Goal: Task Accomplishment & Management: Manage account settings

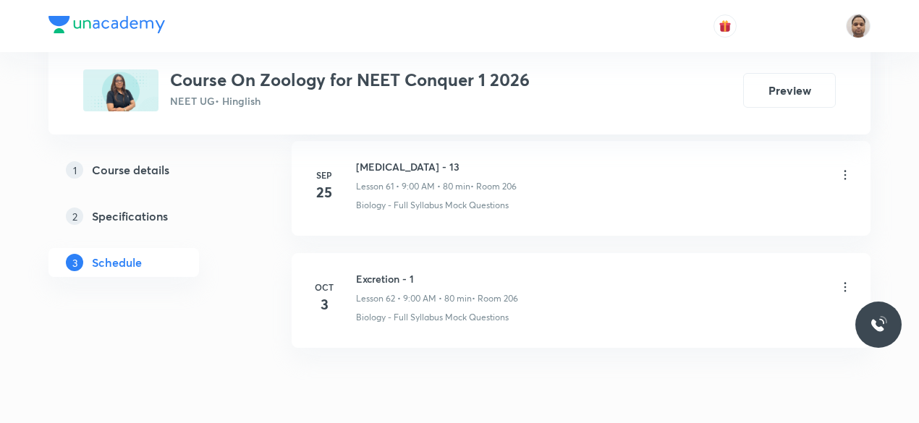
scroll to position [7656, 0]
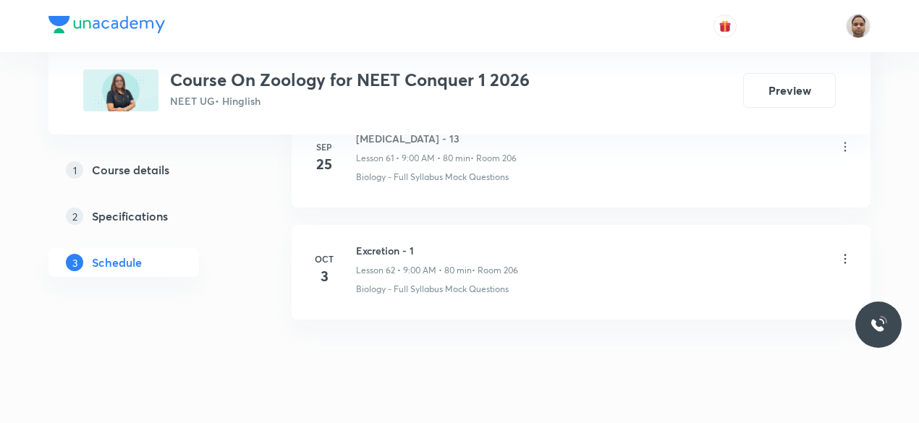
click at [407, 243] on h6 "Excretion - 1" at bounding box center [437, 250] width 162 height 15
copy h6 "Excretion - 1"
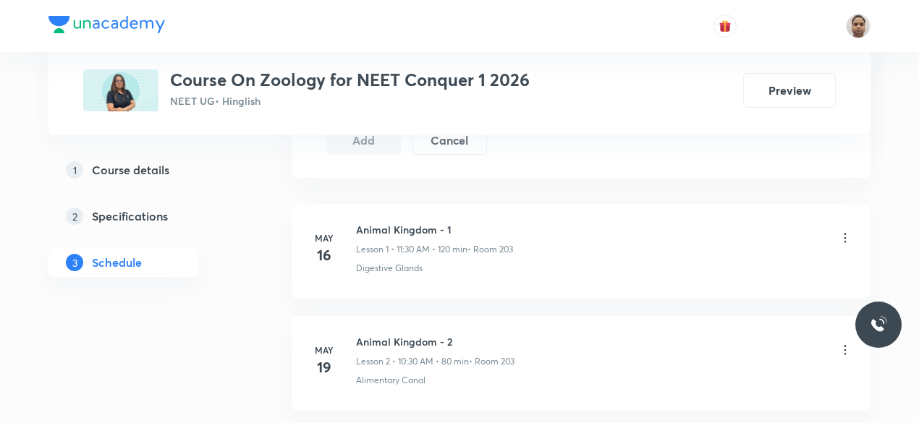
scroll to position [294, 0]
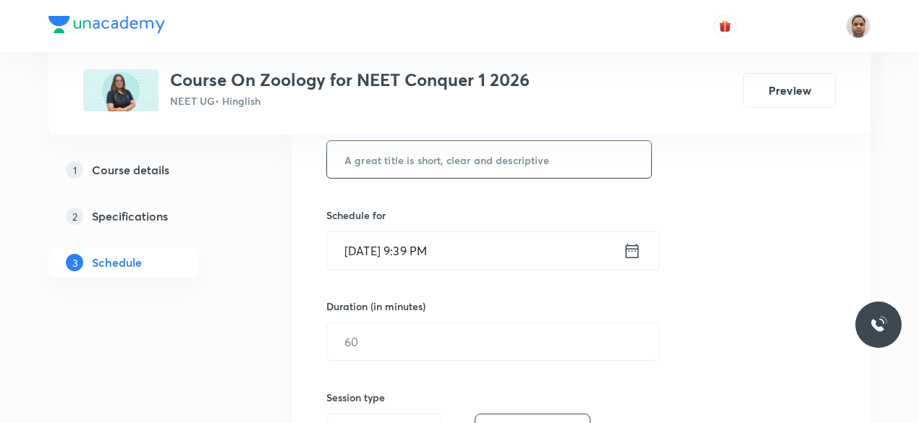
click at [466, 168] on input "text" at bounding box center [489, 159] width 324 height 37
paste input "Excretion - 1"
type input "Excretion - 2"
click at [427, 252] on input "[DATE] 9:39 PM" at bounding box center [475, 250] width 296 height 37
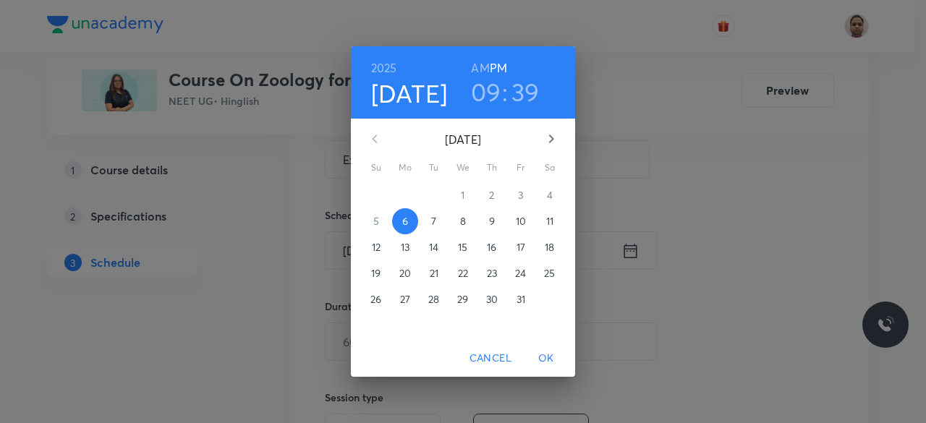
click at [431, 226] on p "7" at bounding box center [433, 221] width 5 height 14
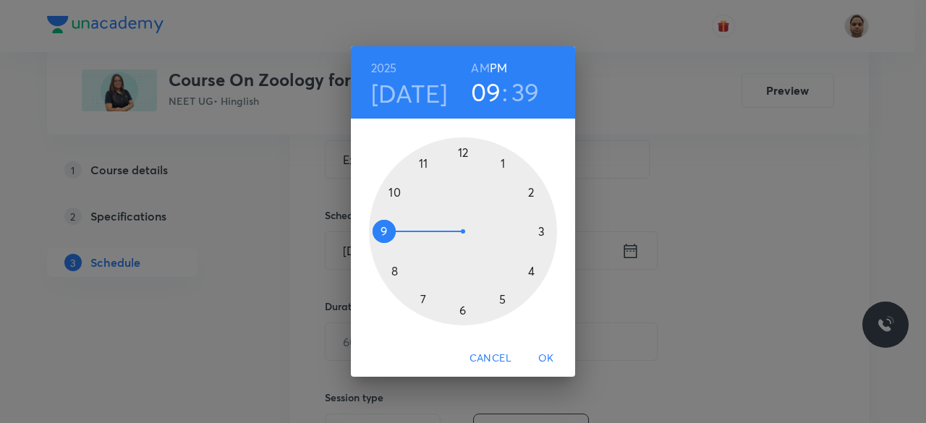
click at [483, 357] on span "Cancel" at bounding box center [491, 358] width 42 height 18
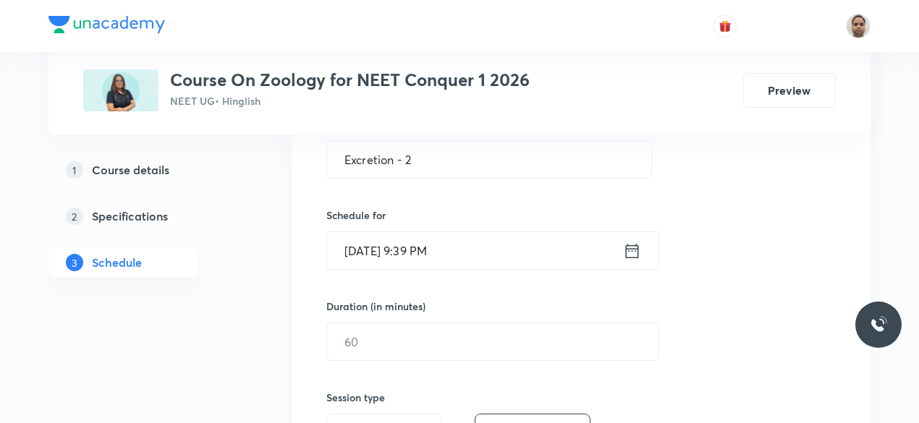
click at [391, 251] on input "[DATE] 9:39 PM" at bounding box center [475, 250] width 296 height 37
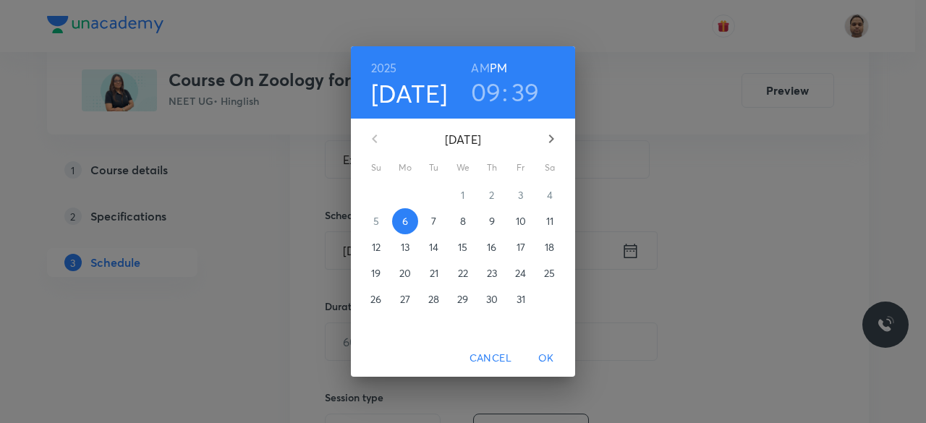
click at [433, 221] on p "7" at bounding box center [433, 221] width 5 height 14
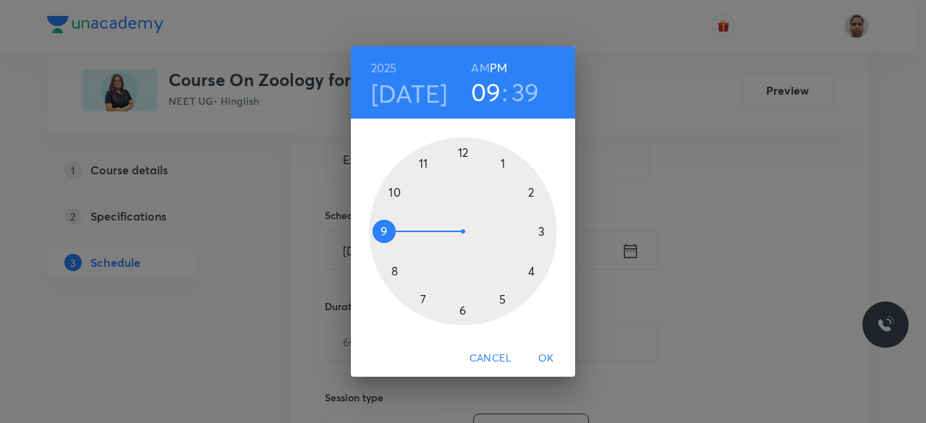
click at [390, 230] on div at bounding box center [463, 231] width 188 height 188
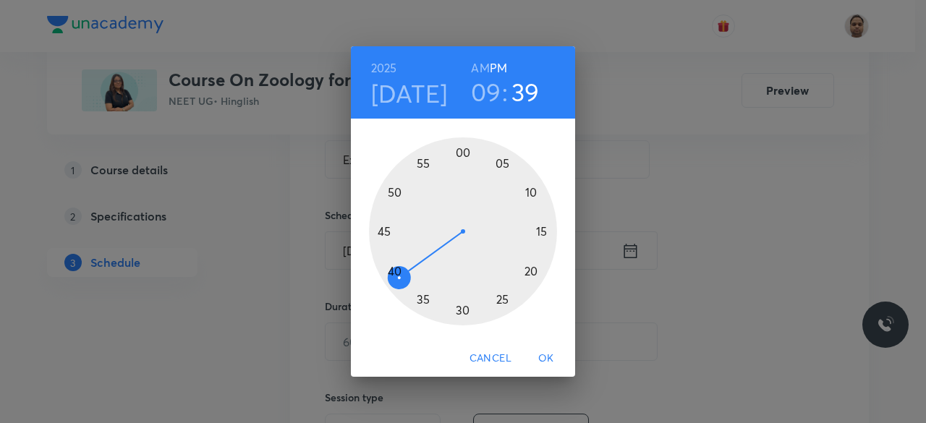
click at [482, 67] on h6 "AM" at bounding box center [480, 68] width 18 height 20
drag, startPoint x: 404, startPoint y: 273, endPoint x: 450, endPoint y: 192, distance: 93.3
click at [460, 178] on div at bounding box center [463, 231] width 188 height 188
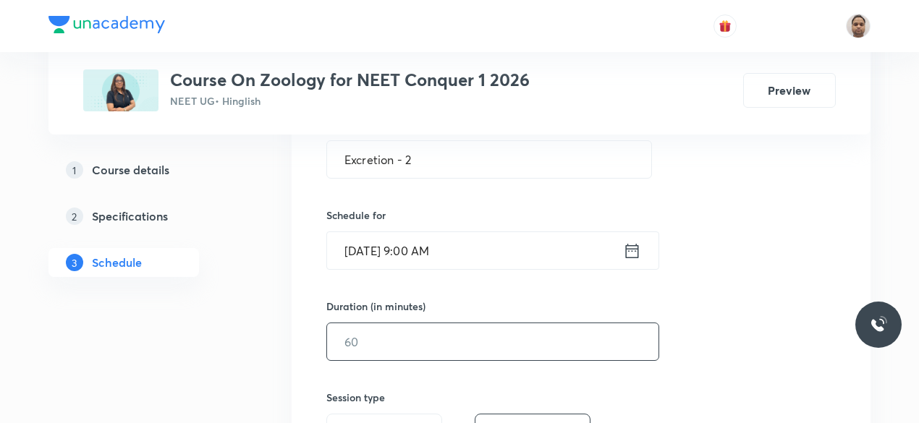
click at [389, 347] on input "text" at bounding box center [492, 341] width 331 height 37
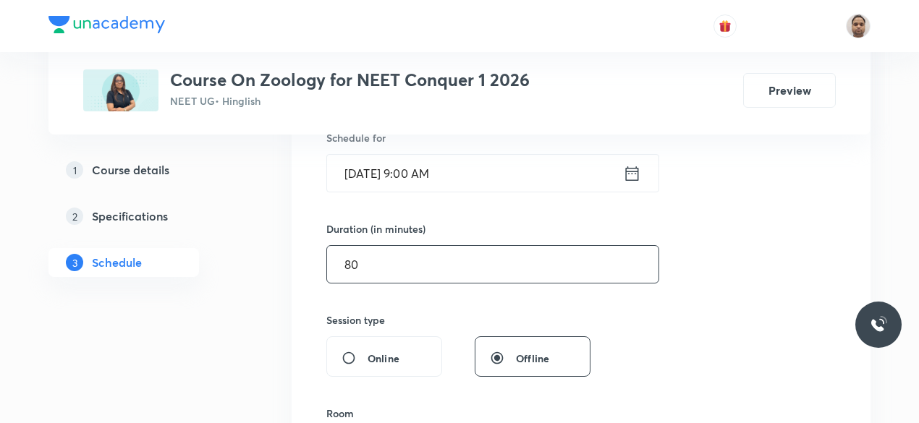
scroll to position [438, 0]
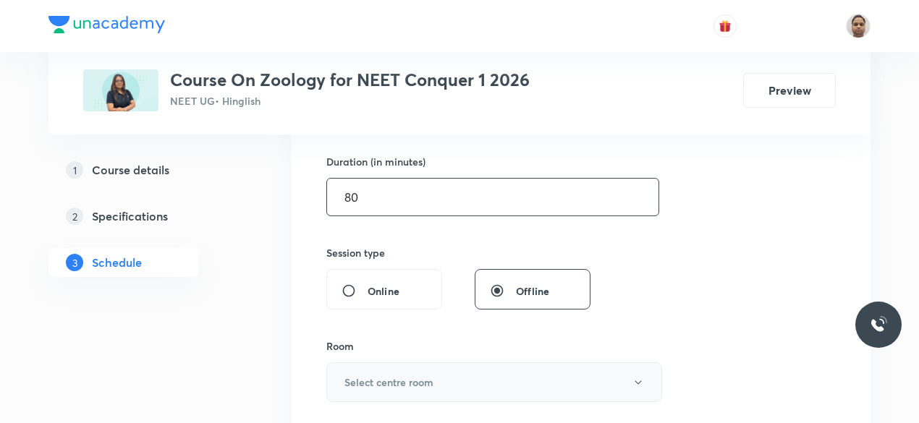
type input "80"
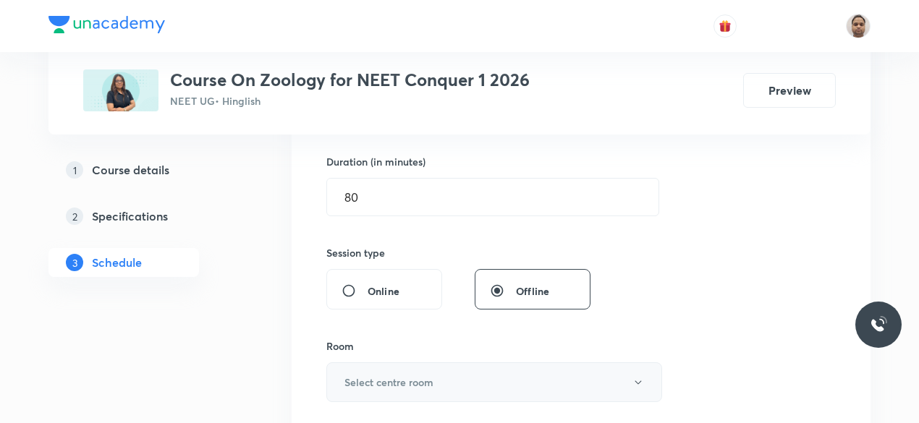
click at [368, 370] on button "Select centre room" at bounding box center [494, 382] width 336 height 40
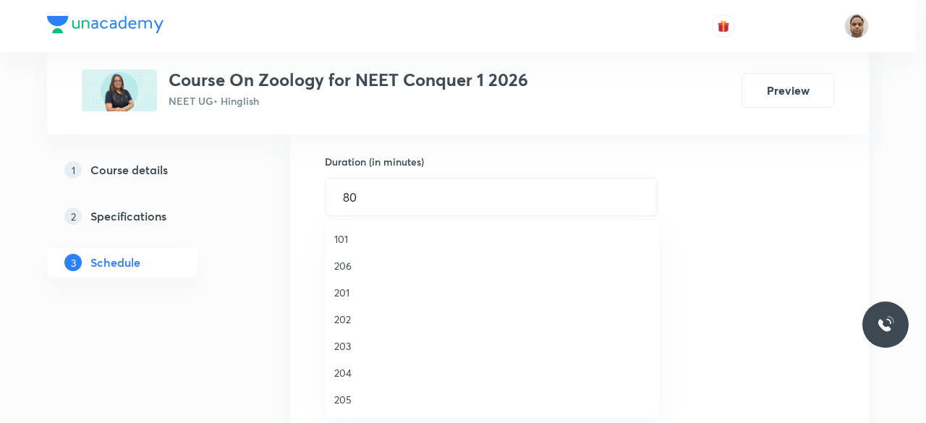
click at [352, 265] on span "206" at bounding box center [492, 265] width 317 height 15
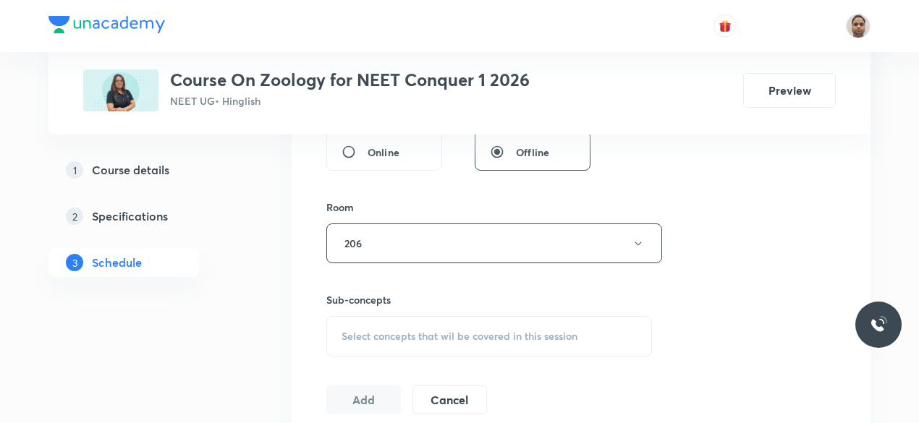
scroll to position [655, 0]
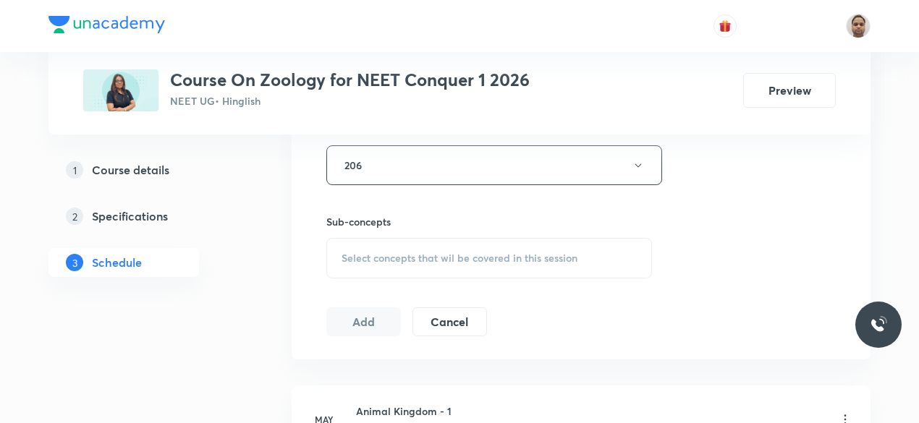
click at [365, 252] on span "Select concepts that wil be covered in this session" at bounding box center [459, 258] width 236 height 12
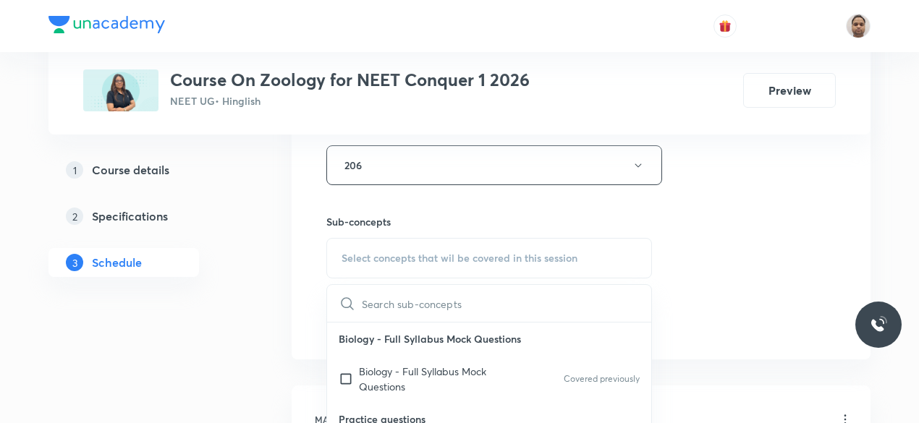
click at [377, 373] on p "Biology - Full Syllabus Mock Questions" at bounding box center [432, 379] width 146 height 30
checkbox input "true"
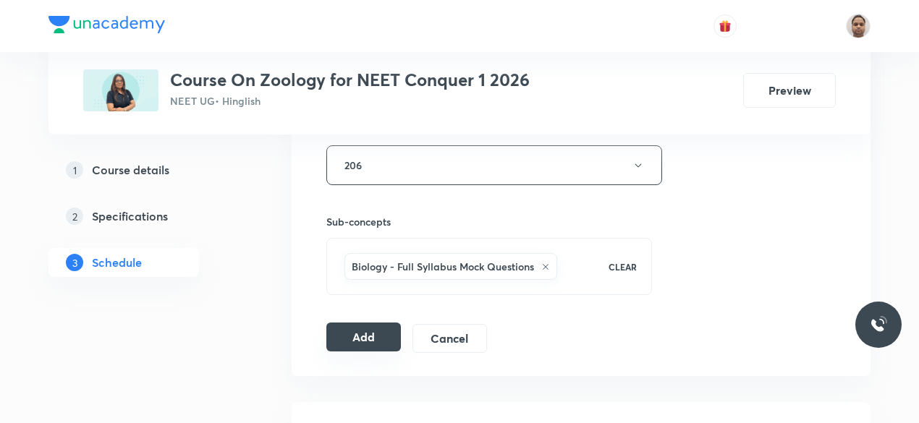
click at [347, 338] on button "Add" at bounding box center [363, 337] width 75 height 29
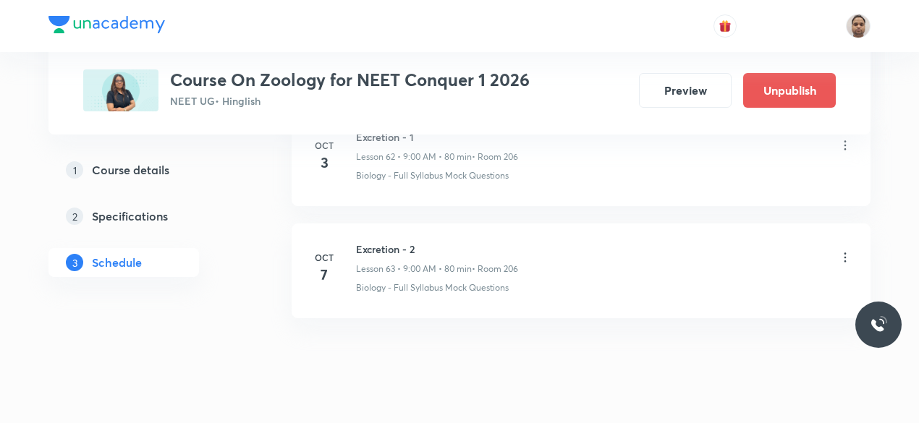
scroll to position [7106, 0]
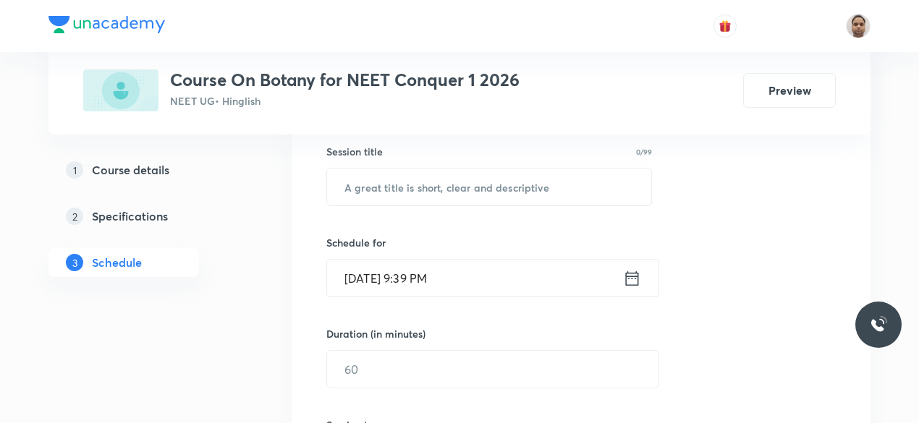
scroll to position [289, 0]
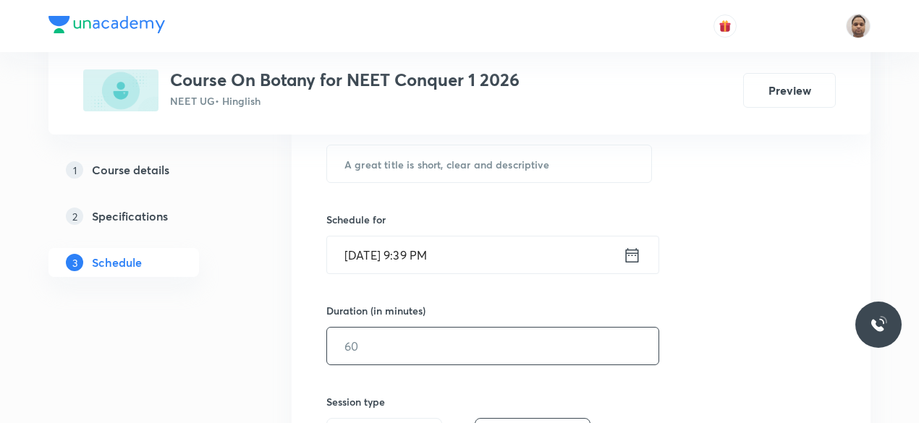
click at [378, 351] on input "text" at bounding box center [492, 346] width 331 height 37
type input "0"
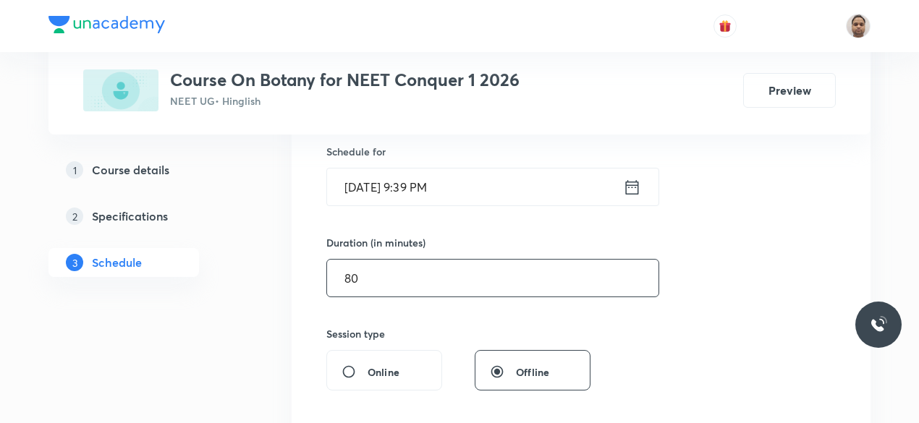
scroll to position [434, 0]
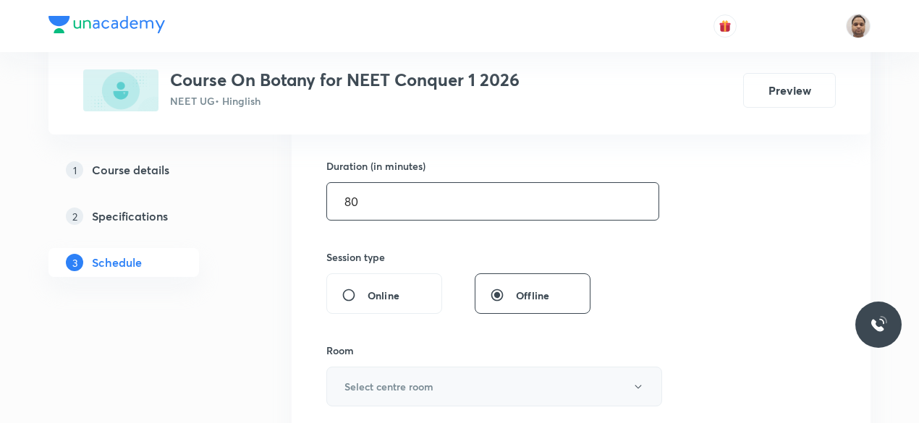
type input "80"
click at [371, 390] on h6 "Select centre room" at bounding box center [388, 386] width 89 height 15
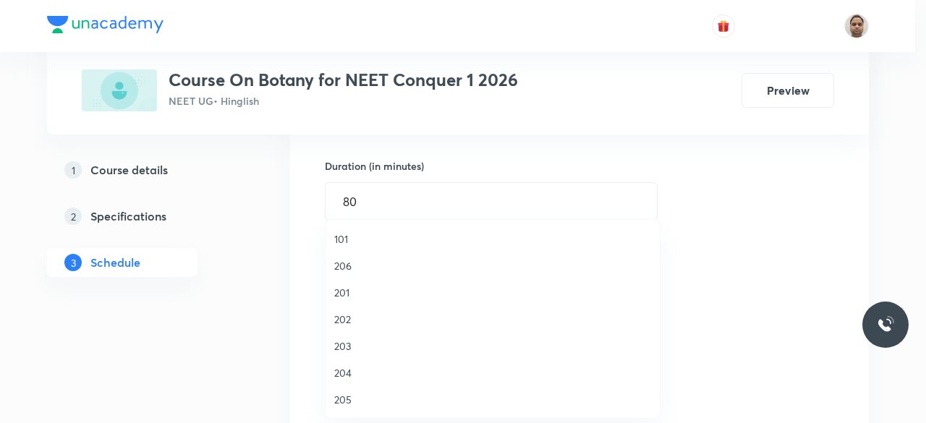
click at [351, 264] on span "206" at bounding box center [492, 265] width 317 height 15
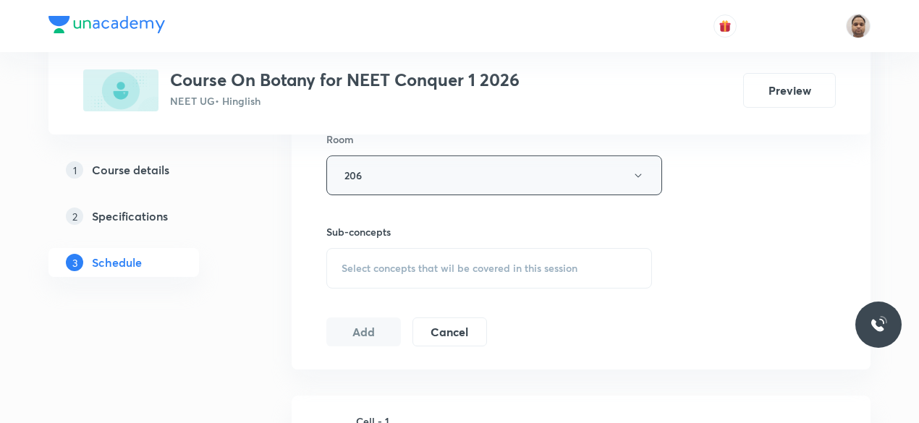
scroll to position [651, 0]
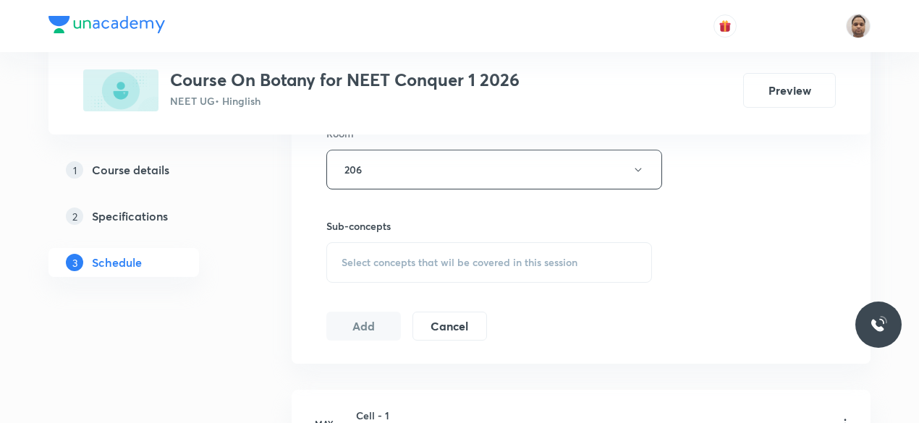
click at [396, 257] on span "Select concepts that wil be covered in this session" at bounding box center [459, 263] width 236 height 12
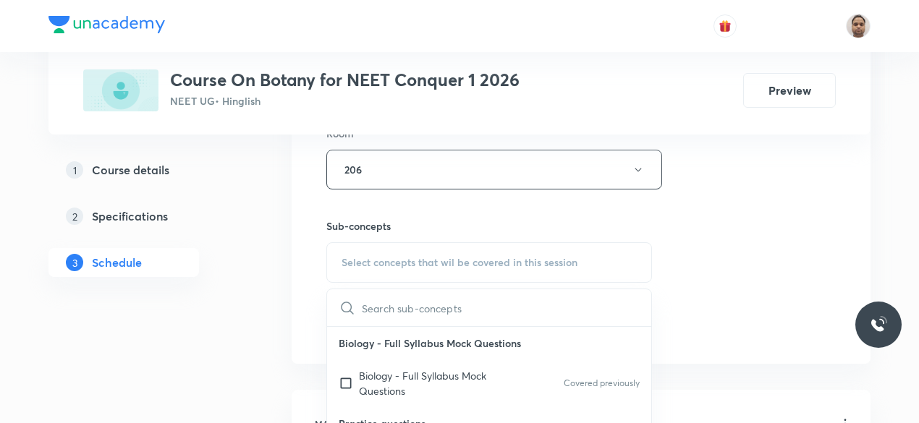
click at [369, 378] on p "Biology - Full Syllabus Mock Questions" at bounding box center [432, 383] width 146 height 30
checkbox input "true"
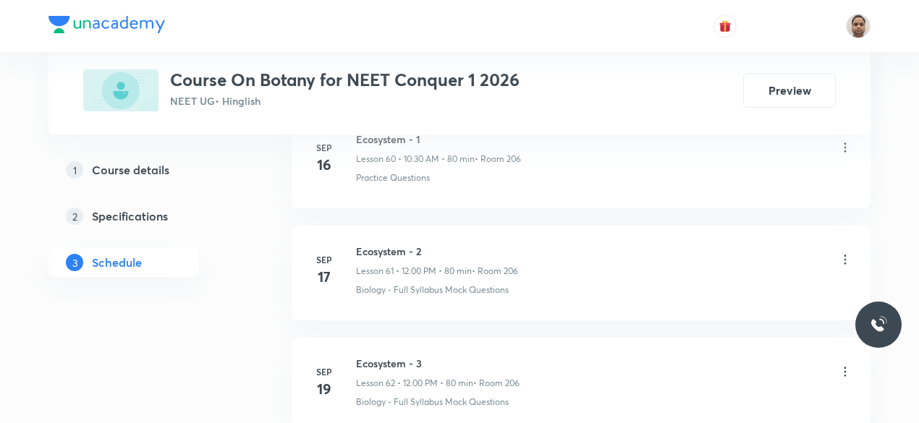
scroll to position [8230, 0]
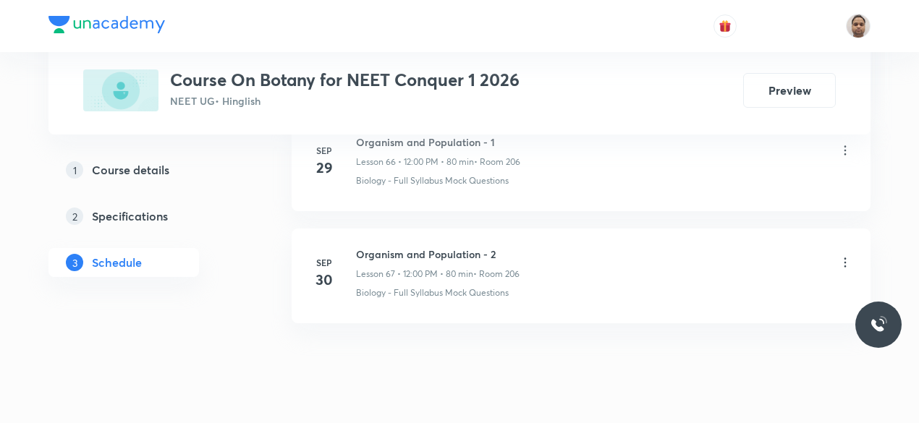
click at [391, 247] on h6 "Organism and Population - 2" at bounding box center [437, 254] width 163 height 15
copy h6 "Organism and Population - 2"
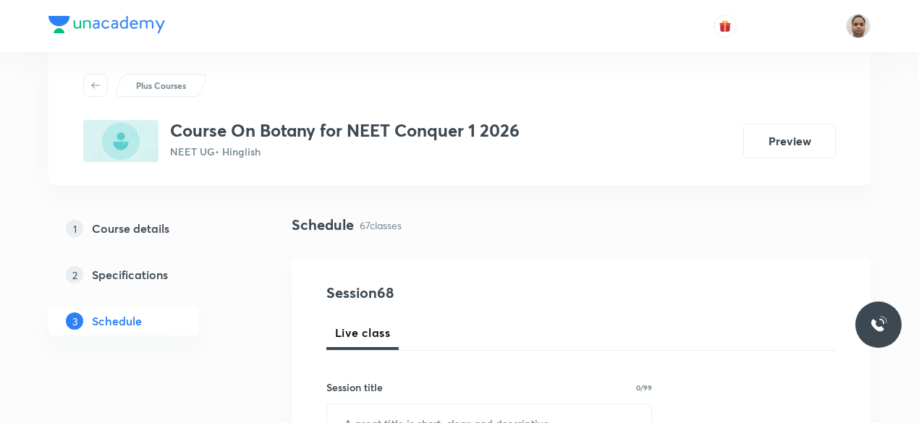
scroll to position [164, 0]
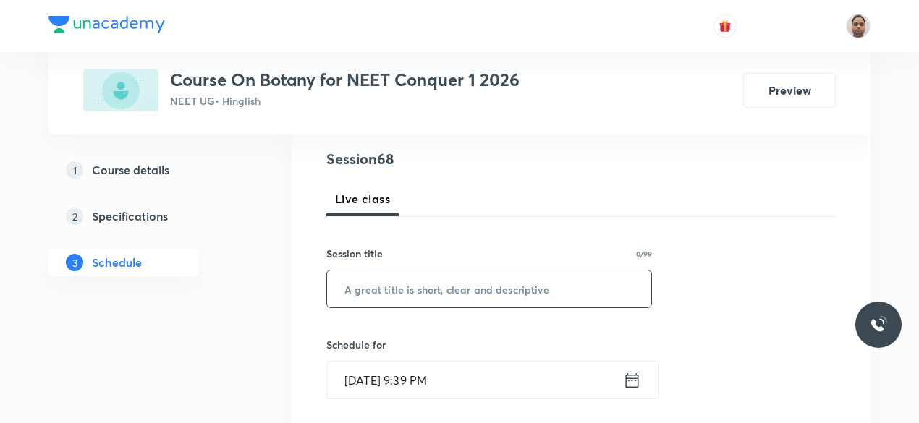
click at [436, 290] on input "text" at bounding box center [489, 289] width 324 height 37
paste input "Anatomy of flowering plants"
type input "Anatomy of Flowering Plants - 1"
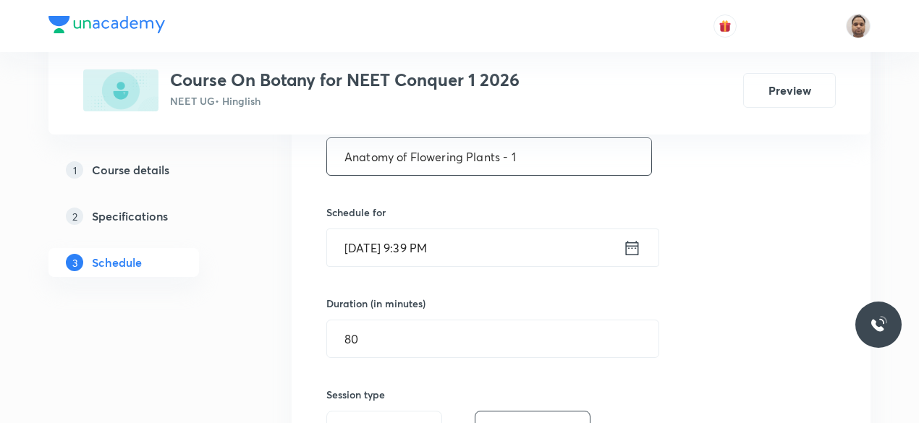
scroll to position [309, 0]
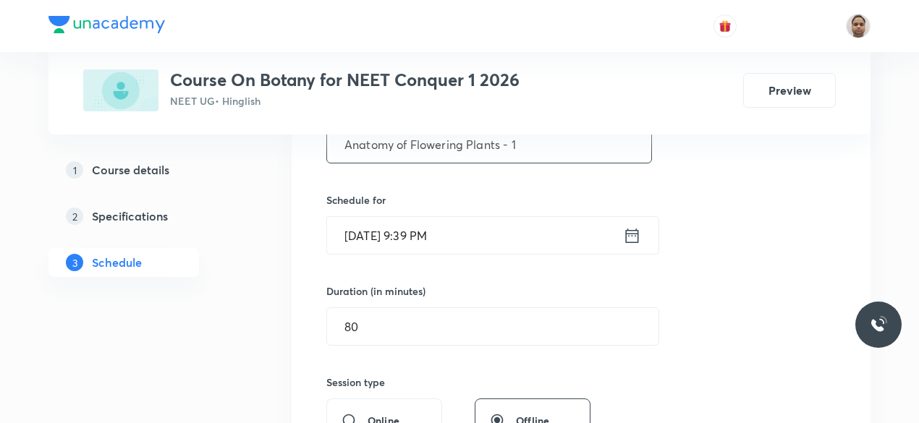
click at [401, 234] on input "[DATE] 9:39 PM" at bounding box center [475, 235] width 296 height 37
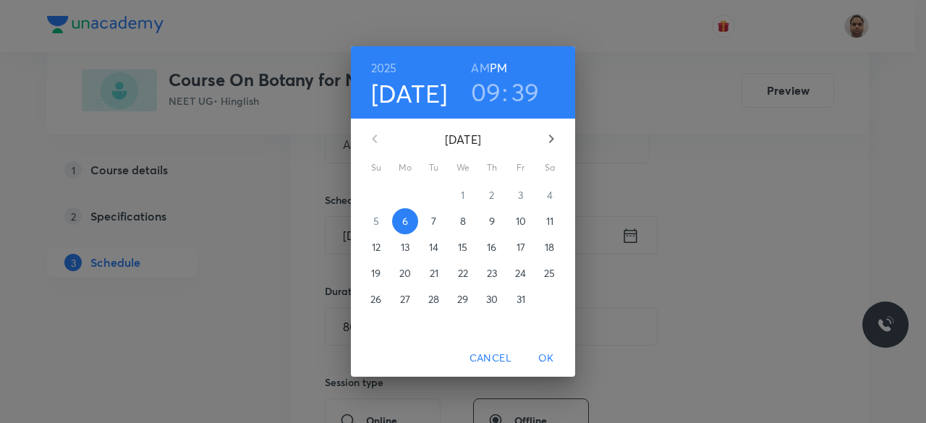
click at [440, 219] on span "7" at bounding box center [434, 221] width 26 height 14
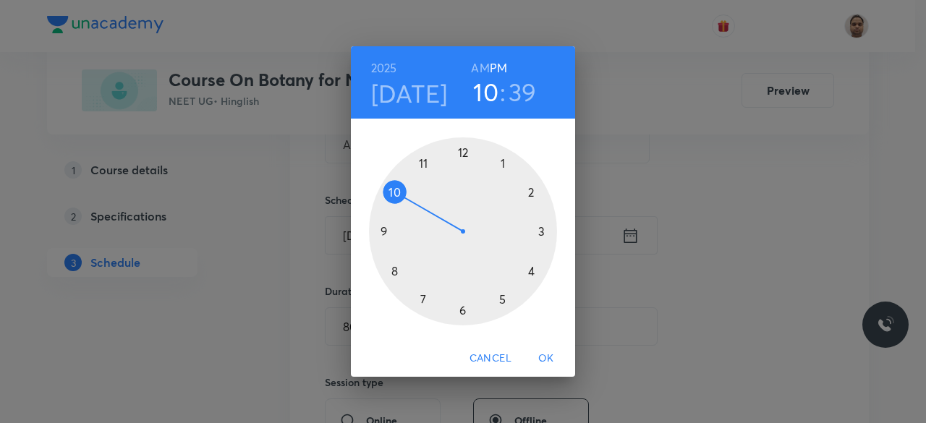
drag, startPoint x: 389, startPoint y: 231, endPoint x: 399, endPoint y: 197, distance: 34.8
click at [399, 197] on div at bounding box center [463, 231] width 188 height 188
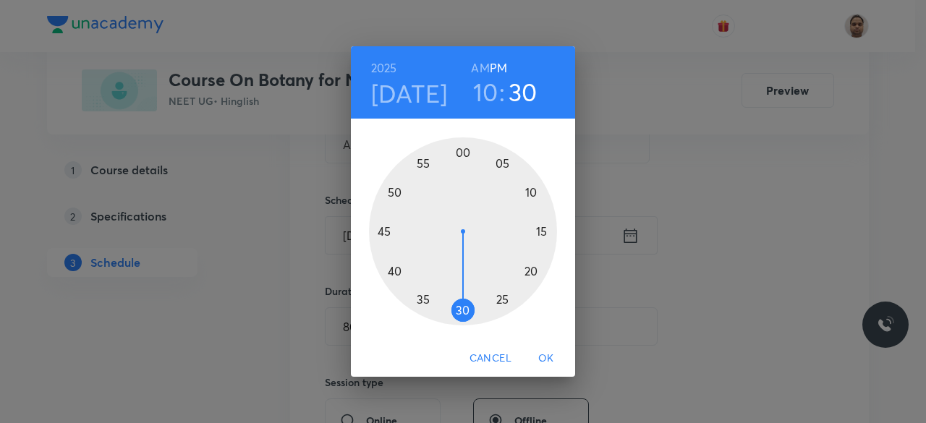
drag, startPoint x: 399, startPoint y: 274, endPoint x: 460, endPoint y: 309, distance: 70.6
click at [460, 309] on div at bounding box center [463, 231] width 188 height 188
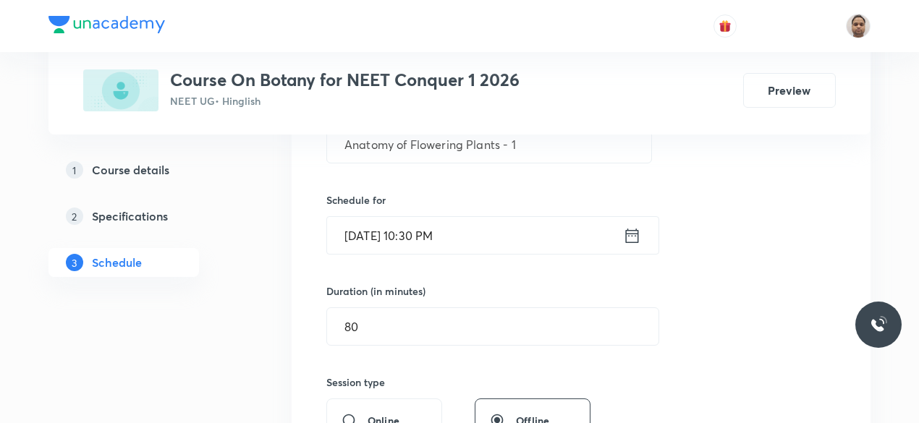
click at [469, 235] on input "Oct 7, 2025, 10:30 PM" at bounding box center [475, 235] width 296 height 37
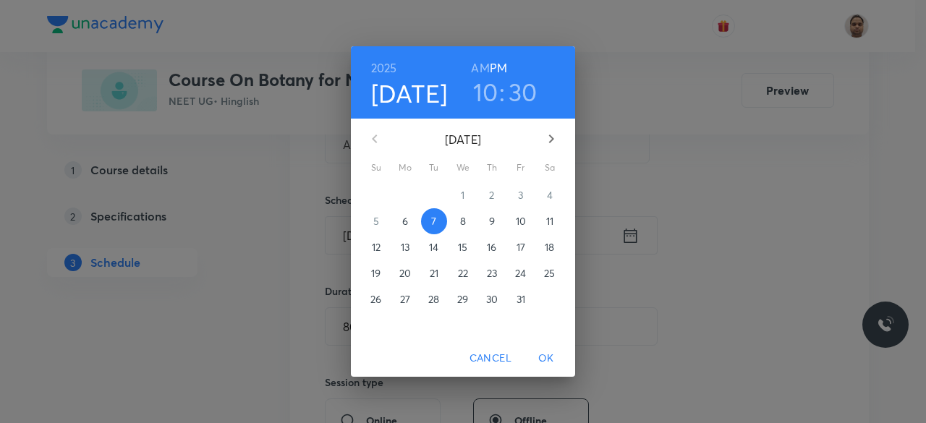
click at [477, 64] on h6 "AM" at bounding box center [480, 68] width 18 height 20
click at [545, 359] on span "OK" at bounding box center [546, 358] width 35 height 18
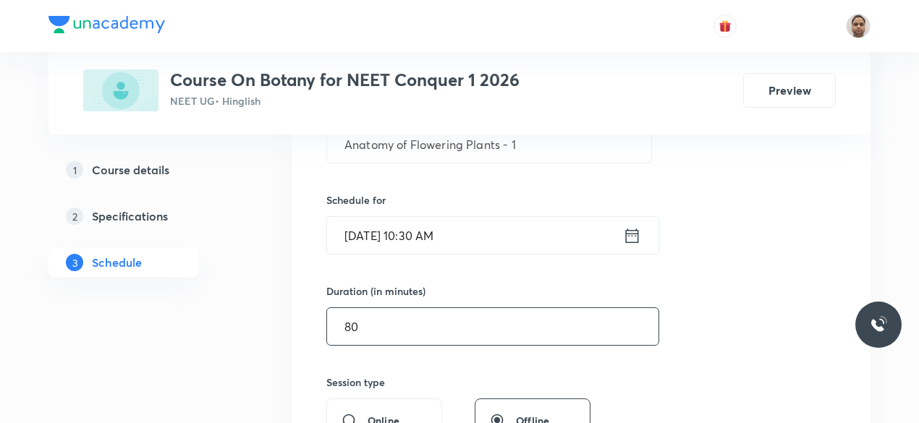
click at [414, 328] on input "80" at bounding box center [492, 326] width 331 height 37
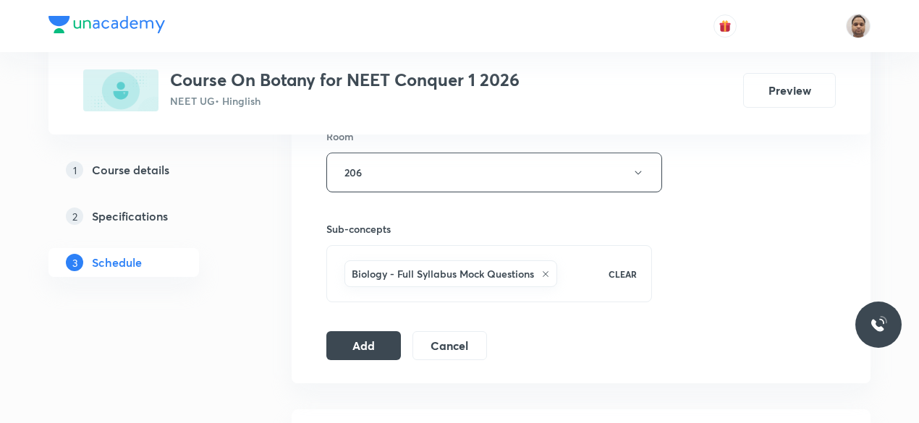
scroll to position [671, 0]
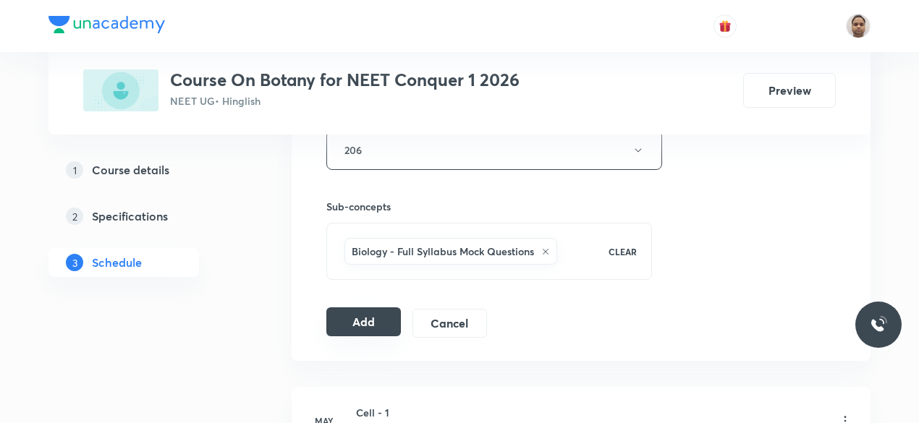
click at [357, 328] on button "Add" at bounding box center [363, 321] width 75 height 29
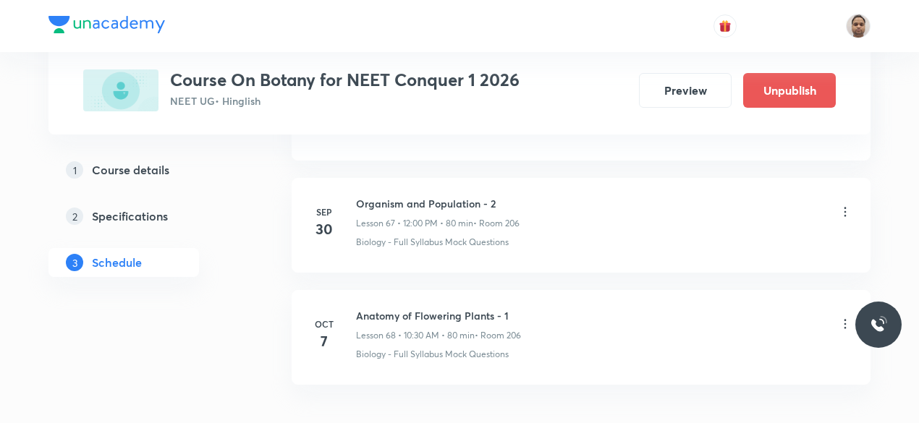
scroll to position [7663, 0]
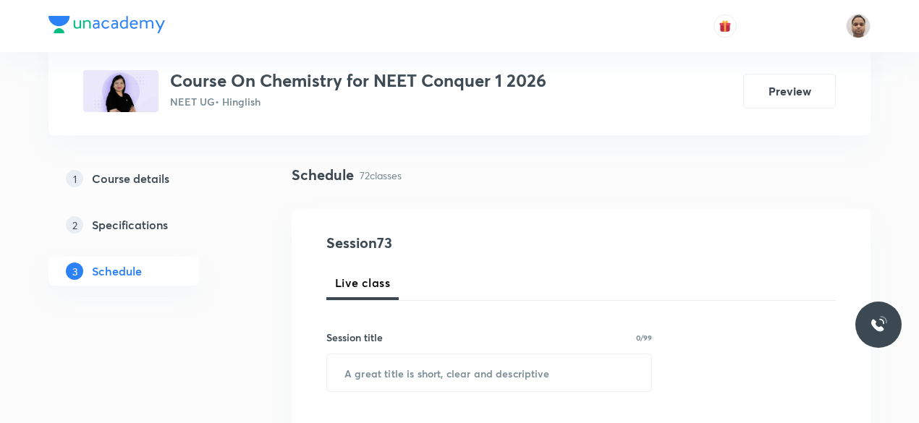
scroll to position [297, 0]
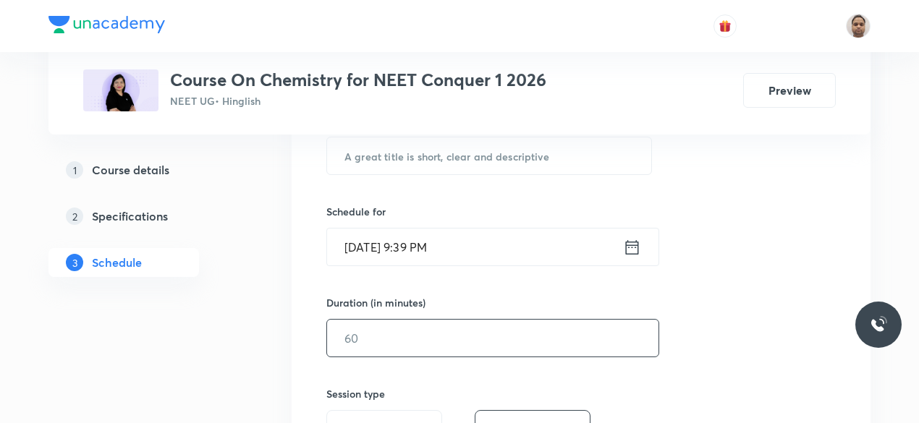
click at [387, 329] on input "text" at bounding box center [492, 338] width 331 height 37
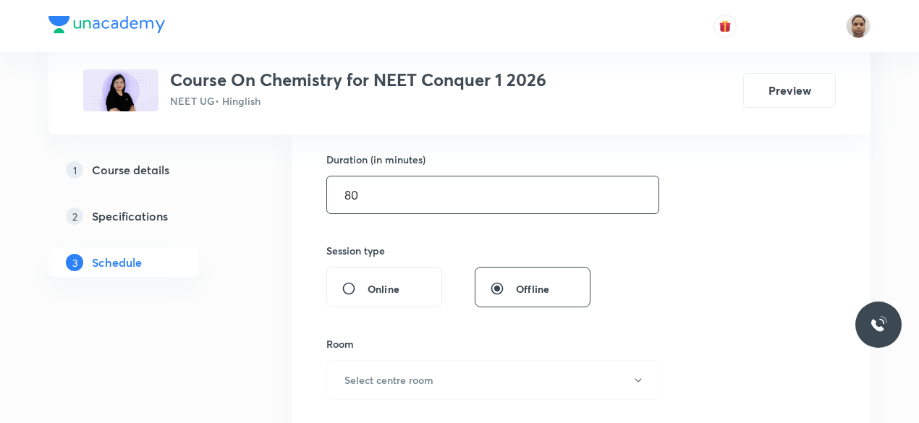
scroll to position [442, 0]
type input "80"
click at [370, 367] on button "Select centre room" at bounding box center [494, 379] width 336 height 40
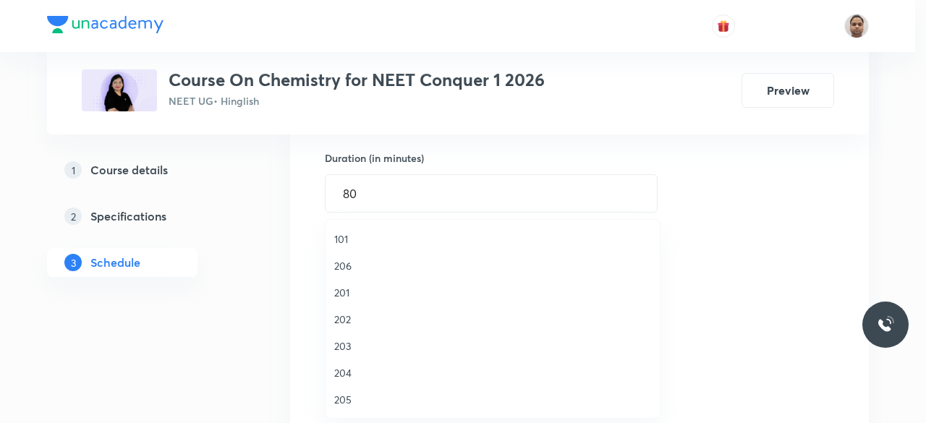
click at [352, 260] on span "206" at bounding box center [492, 265] width 317 height 15
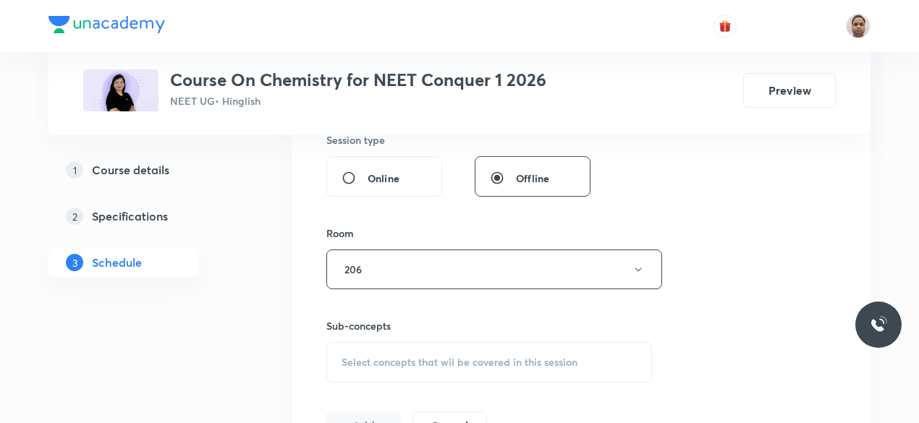
scroll to position [659, 0]
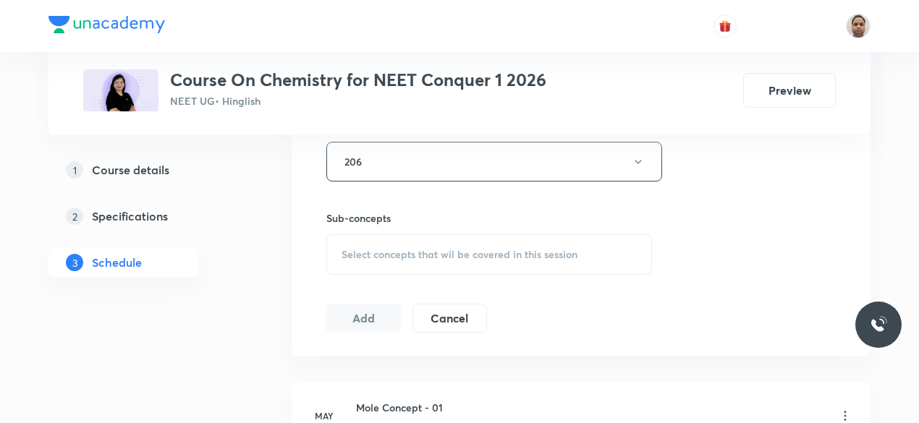
click at [378, 249] on span "Select concepts that wil be covered in this session" at bounding box center [459, 255] width 236 height 12
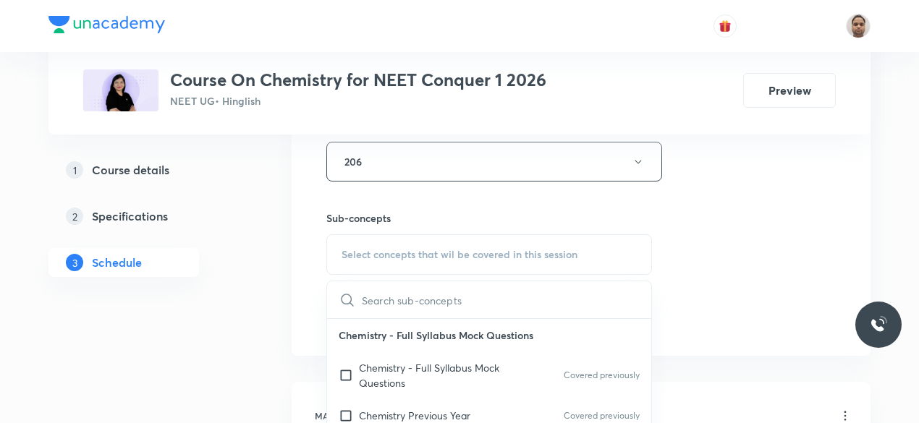
click at [362, 375] on p "Chemistry - Full Syllabus Mock Questions" at bounding box center [432, 375] width 146 height 30
checkbox input "true"
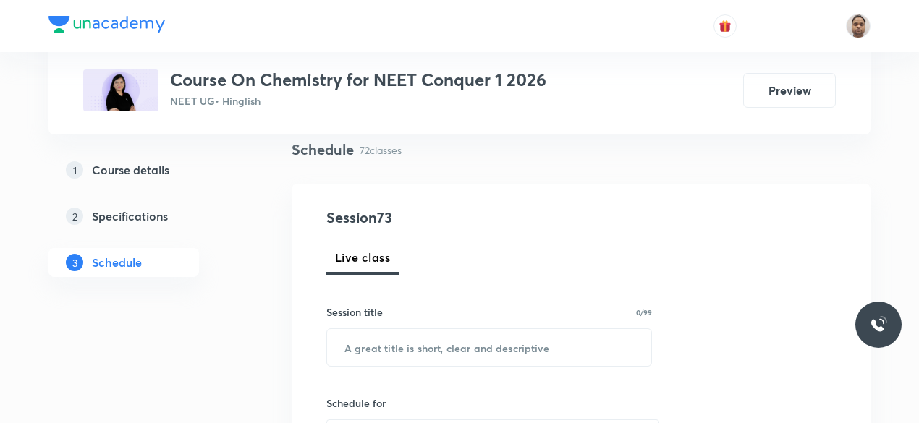
scroll to position [0, 0]
